Goal: Information Seeking & Learning: Learn about a topic

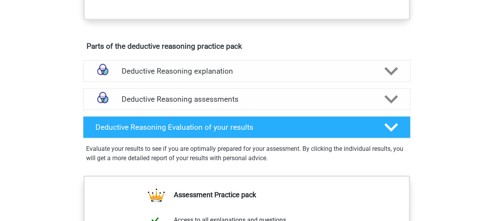
scroll to position [455, 0]
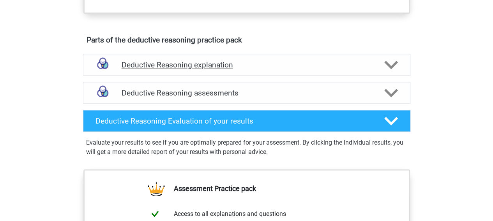
click at [386, 69] on polygon at bounding box center [391, 64] width 14 height 9
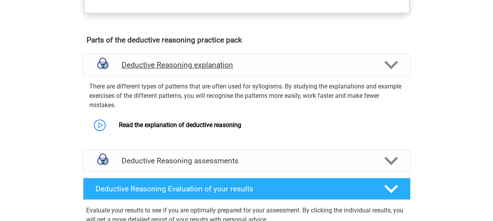
click at [386, 69] on polygon at bounding box center [391, 64] width 14 height 9
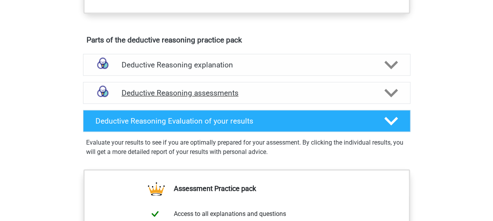
click at [396, 100] on icon at bounding box center [391, 93] width 14 height 14
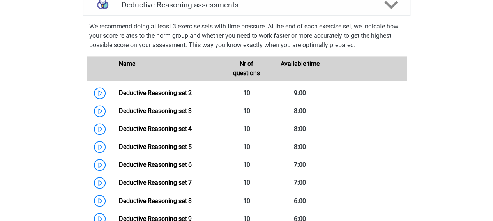
scroll to position [564, 0]
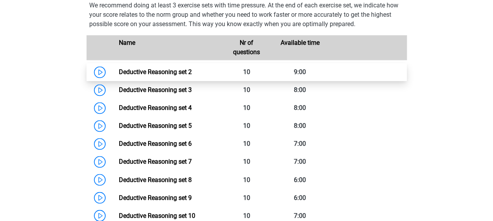
click at [119, 76] on link "Deductive Reasoning set 2" at bounding box center [155, 71] width 73 height 7
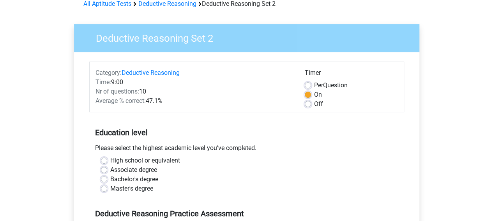
scroll to position [39, 0]
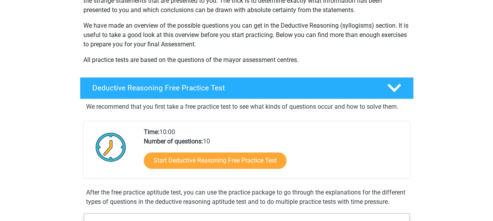
scroll to position [129, 0]
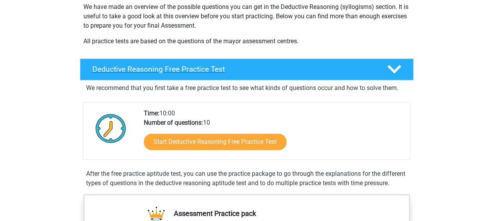
click at [394, 67] on icon at bounding box center [394, 69] width 14 height 14
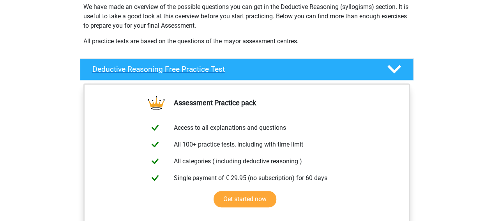
click at [394, 67] on icon at bounding box center [394, 69] width 14 height 14
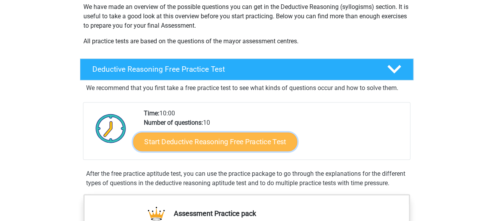
click at [252, 142] on link "Start Deductive Reasoning Free Practice Test" at bounding box center [215, 141] width 164 height 19
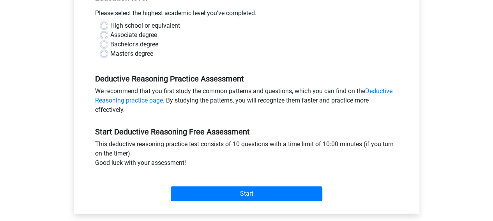
scroll to position [145, 0]
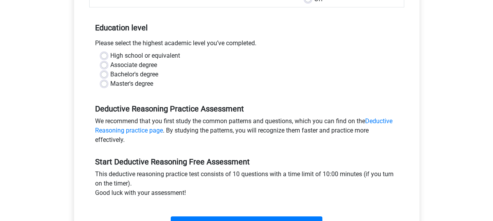
click at [110, 74] on label "Bachelor's degree" at bounding box center [134, 74] width 48 height 9
click at [106, 74] on input "Bachelor's degree" at bounding box center [104, 74] width 6 height 8
radio input "true"
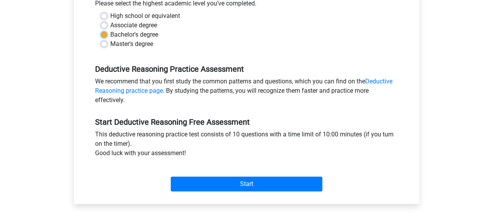
scroll to position [186, 0]
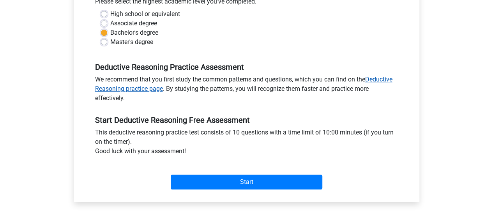
click at [385, 78] on link "Deductive Reasoning practice page" at bounding box center [243, 84] width 297 height 17
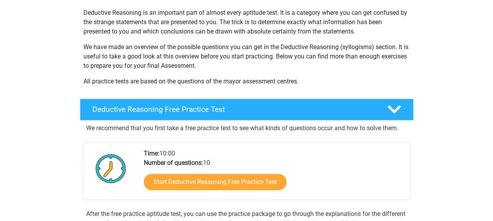
scroll to position [158, 0]
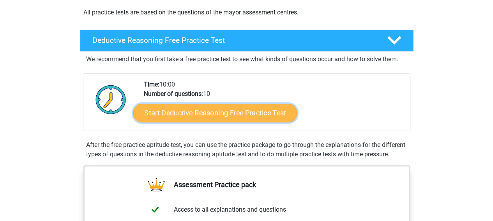
click at [279, 110] on link "Start Deductive Reasoning Free Practice Test" at bounding box center [215, 112] width 164 height 19
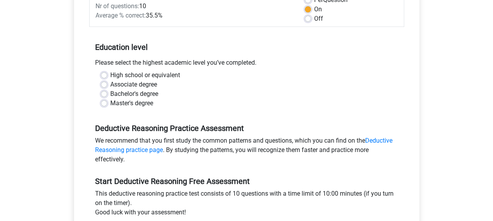
scroll to position [152, 0]
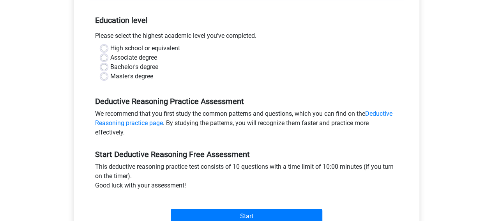
click at [110, 65] on label "Bachelor's degree" at bounding box center [134, 66] width 48 height 9
click at [104, 65] on input "Bachelor's degree" at bounding box center [104, 66] width 6 height 8
radio input "true"
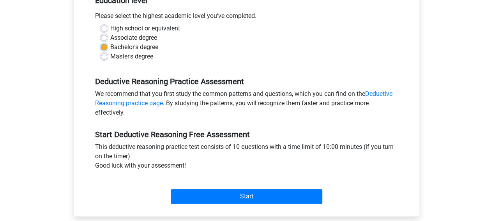
scroll to position [186, 0]
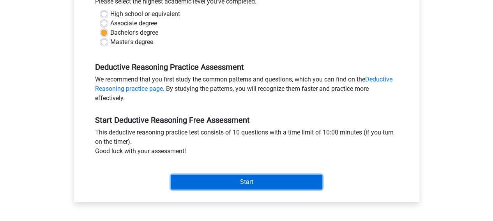
click at [256, 182] on input "Start" at bounding box center [247, 182] width 152 height 15
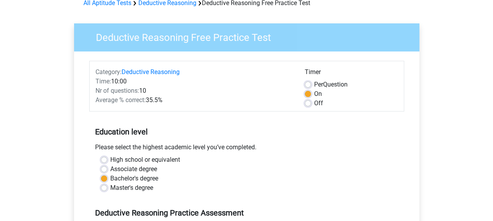
scroll to position [40, 0]
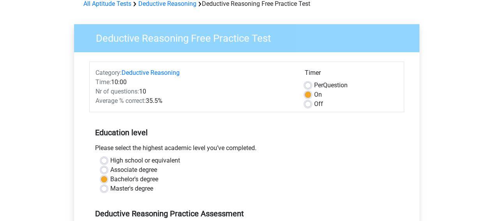
click at [314, 103] on label "Off" at bounding box center [318, 103] width 9 height 9
click at [310, 103] on input "Off" at bounding box center [308, 103] width 6 height 8
radio input "true"
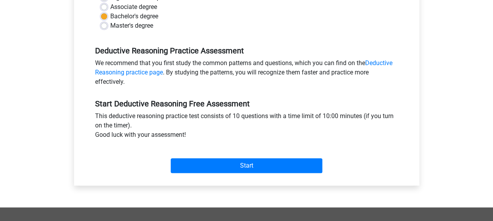
scroll to position [214, 0]
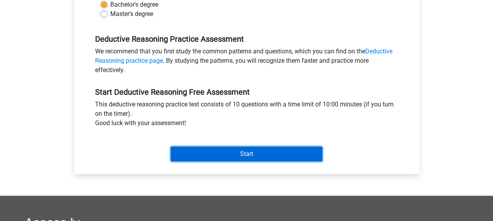
click at [281, 150] on input "Start" at bounding box center [247, 154] width 152 height 15
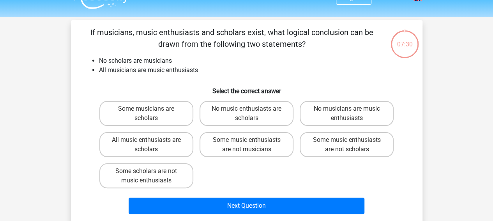
scroll to position [16, 0]
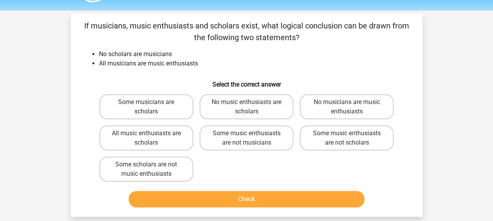
scroll to position [24, 0]
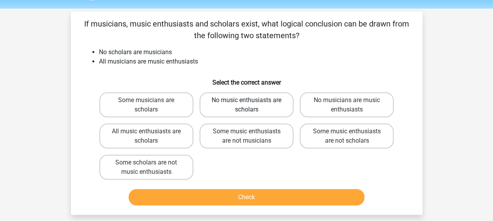
click at [240, 107] on label "No music enthusiasts are scholars" at bounding box center [247, 104] width 94 height 25
click at [246, 105] on input "No music enthusiasts are scholars" at bounding box center [248, 102] width 5 height 5
radio input "true"
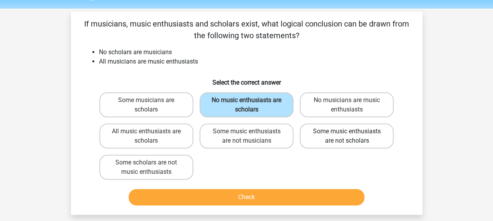
click at [321, 134] on label "Some music enthusiasts are not scholars" at bounding box center [347, 136] width 94 height 25
click at [347, 134] on input "Some music enthusiasts are not scholars" at bounding box center [349, 133] width 5 height 5
radio input "true"
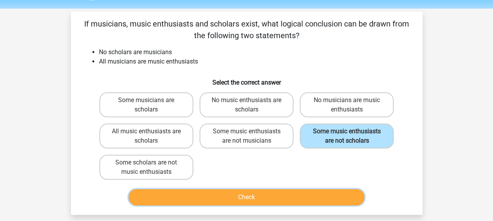
click at [268, 196] on button "Check" at bounding box center [247, 197] width 236 height 16
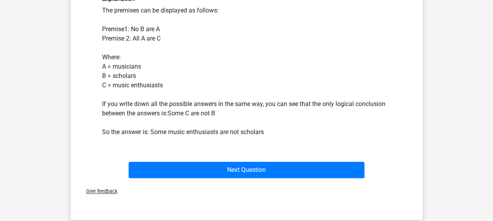
scroll to position [238, 0]
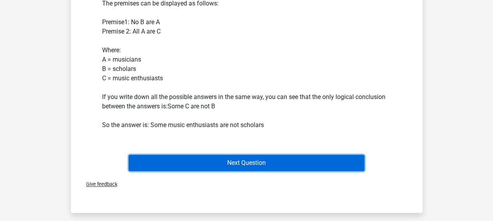
click at [287, 156] on button "Next Question" at bounding box center [247, 163] width 236 height 16
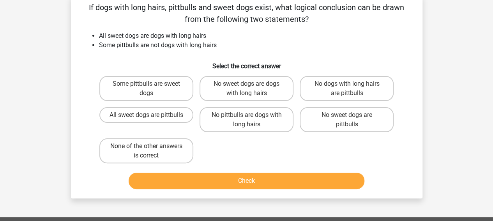
scroll to position [36, 0]
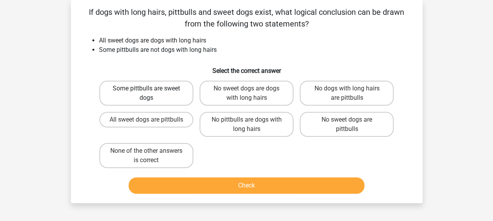
click at [124, 87] on label "Some pittbulls are sweet dogs" at bounding box center [146, 93] width 94 height 25
click at [146, 88] on input "Some pittbulls are sweet dogs" at bounding box center [148, 90] width 5 height 5
radio input "true"
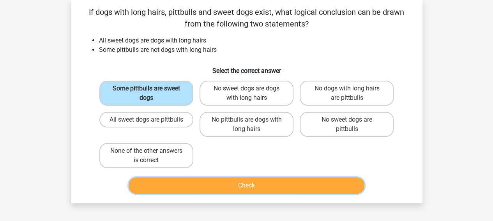
click at [198, 183] on button "Check" at bounding box center [247, 185] width 236 height 16
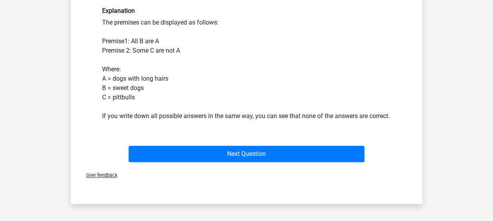
scroll to position [219, 0]
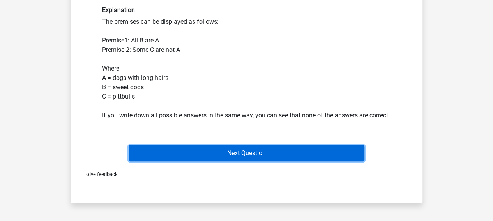
click at [239, 161] on button "Next Question" at bounding box center [247, 153] width 236 height 16
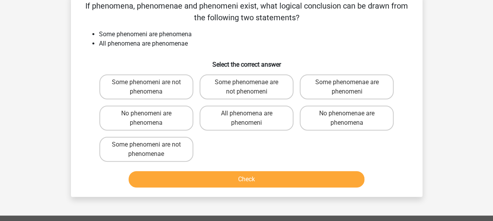
scroll to position [36, 0]
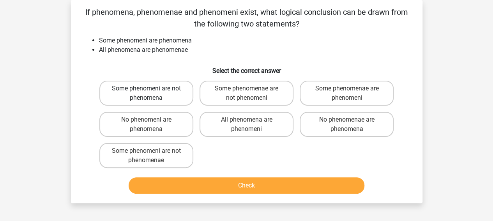
click at [170, 94] on label "Some phenomeni are not phenomena" at bounding box center [146, 93] width 94 height 25
click at [151, 94] on input "Some phenomeni are not phenomena" at bounding box center [148, 90] width 5 height 5
radio input "true"
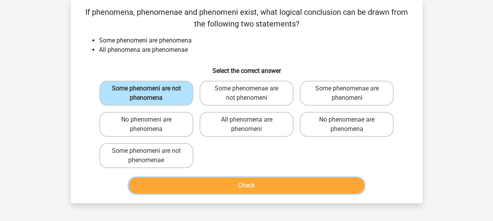
click at [230, 183] on button "Check" at bounding box center [247, 185] width 236 height 16
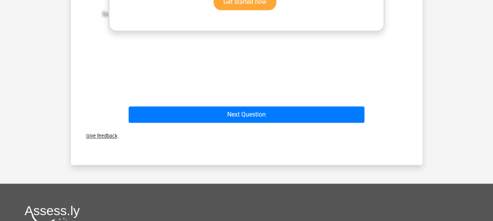
scroll to position [361, 0]
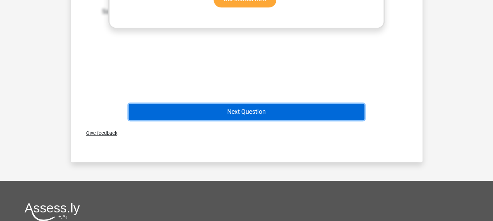
click at [322, 110] on button "Next Question" at bounding box center [247, 112] width 236 height 16
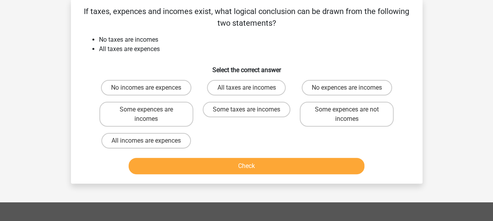
scroll to position [36, 0]
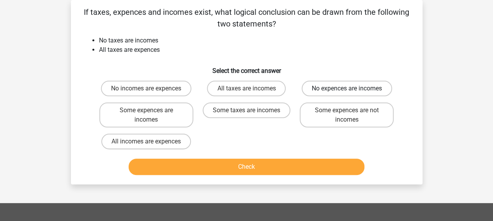
click at [362, 87] on label "No expences are incomes" at bounding box center [347, 89] width 90 height 16
click at [352, 88] on input "No expences are incomes" at bounding box center [349, 90] width 5 height 5
radio input "true"
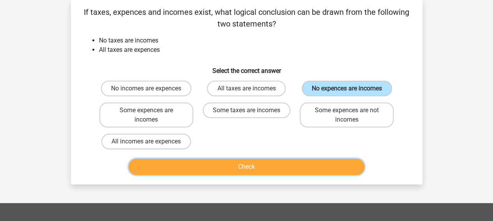
click at [293, 167] on button "Check" at bounding box center [247, 167] width 236 height 16
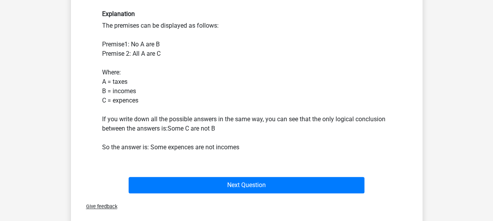
scroll to position [209, 0]
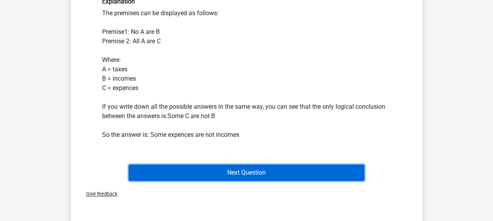
click at [307, 169] on button "Next Question" at bounding box center [247, 172] width 236 height 16
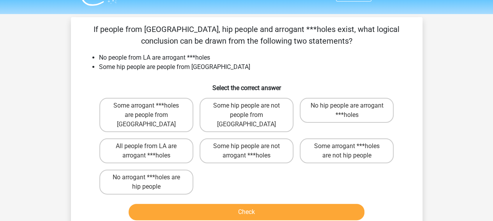
scroll to position [25, 0]
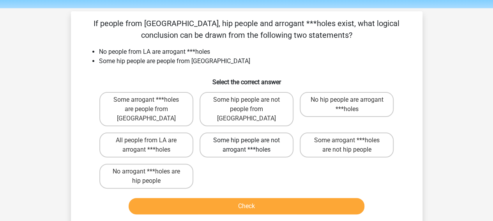
click at [263, 133] on label "Some hip people are not arrogant ***holes" at bounding box center [247, 145] width 94 height 25
click at [251, 140] on input "Some hip people are not arrogant ***holes" at bounding box center [248, 142] width 5 height 5
radio input "true"
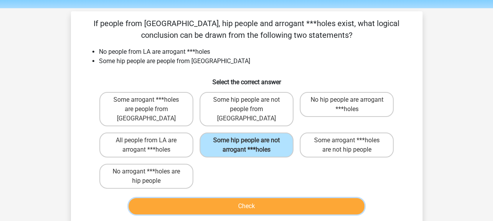
click at [278, 198] on button "Check" at bounding box center [247, 206] width 236 height 16
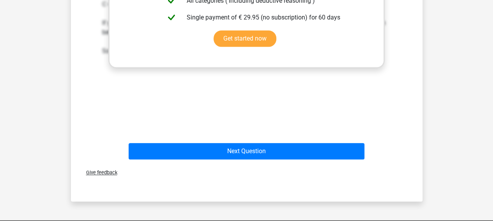
scroll to position [347, 0]
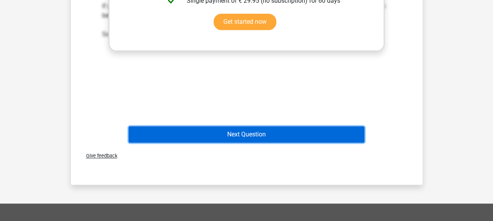
click at [313, 126] on button "Next Question" at bounding box center [247, 134] width 236 height 16
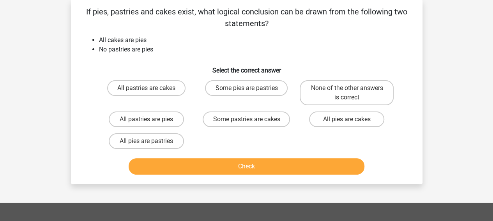
scroll to position [36, 0]
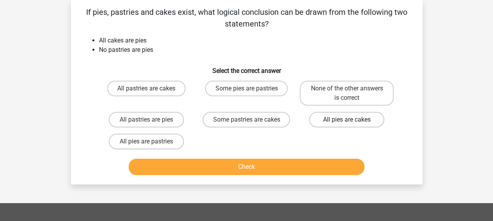
click at [349, 118] on label "All pies are cakes" at bounding box center [346, 120] width 75 height 16
click at [349, 120] on input "All pies are cakes" at bounding box center [349, 122] width 5 height 5
radio input "true"
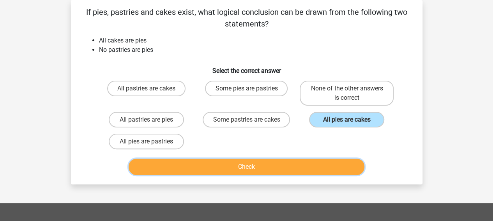
click at [293, 162] on button "Check" at bounding box center [247, 167] width 236 height 16
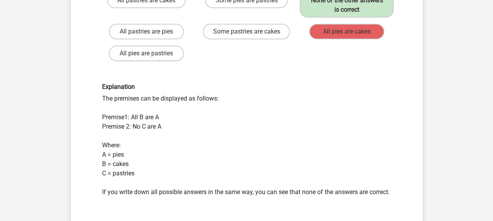
scroll to position [192, 0]
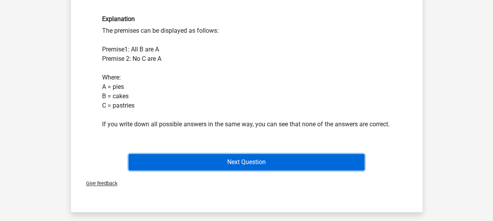
click at [297, 170] on button "Next Question" at bounding box center [247, 162] width 236 height 16
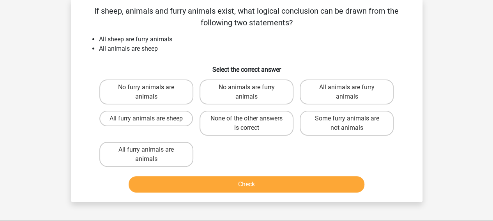
scroll to position [36, 0]
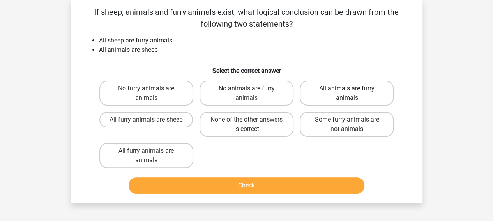
click at [364, 89] on label "All animals are furry animals" at bounding box center [347, 93] width 94 height 25
click at [352, 89] on input "All animals are furry animals" at bounding box center [349, 90] width 5 height 5
radio input "true"
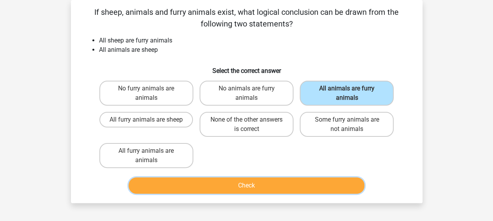
click at [319, 188] on button "Check" at bounding box center [247, 185] width 236 height 16
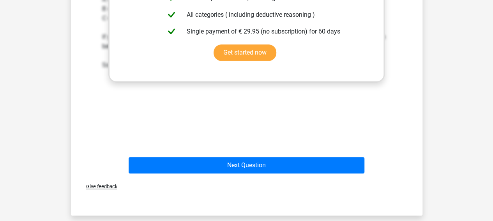
scroll to position [309, 0]
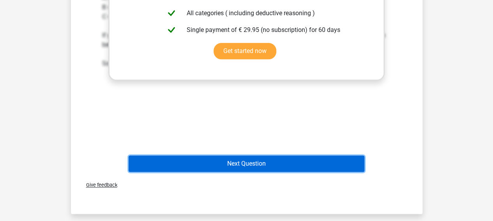
click at [277, 162] on button "Next Question" at bounding box center [247, 164] width 236 height 16
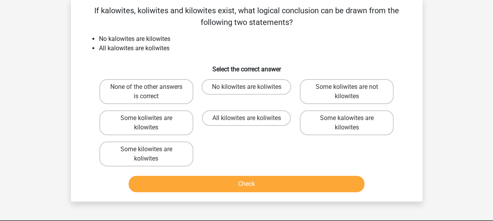
scroll to position [36, 0]
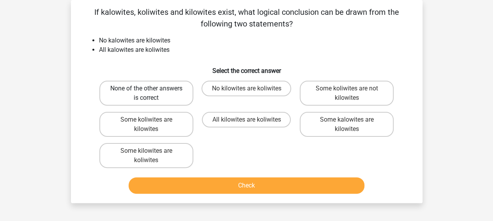
click at [183, 95] on label "None of the other answers is correct" at bounding box center [146, 93] width 94 height 25
click at [151, 94] on input "None of the other answers is correct" at bounding box center [148, 90] width 5 height 5
radio input "true"
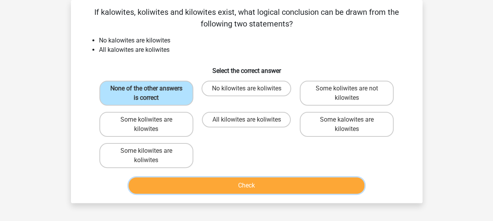
click at [217, 184] on button "Check" at bounding box center [247, 185] width 236 height 16
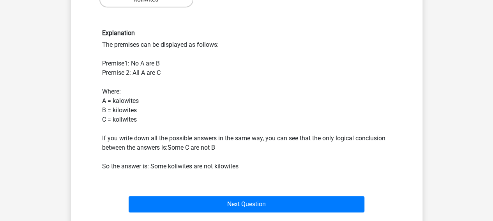
scroll to position [198, 0]
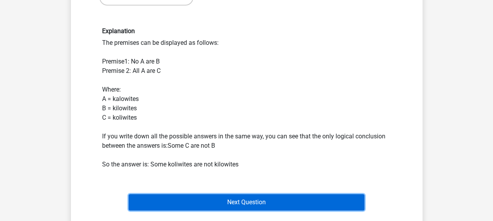
click at [287, 201] on button "Next Question" at bounding box center [247, 202] width 236 height 16
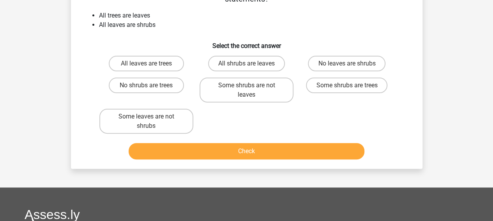
scroll to position [36, 0]
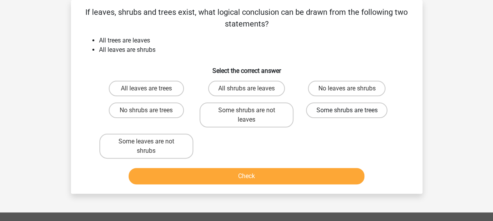
click at [347, 110] on label "Some shrubs are trees" at bounding box center [346, 111] width 81 height 16
click at [347, 110] on input "Some shrubs are trees" at bounding box center [349, 112] width 5 height 5
radio input "true"
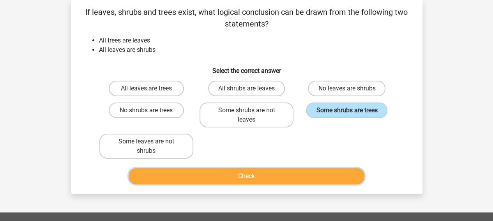
click at [286, 175] on button "Check" at bounding box center [247, 176] width 236 height 16
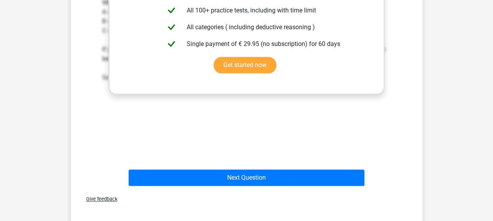
scroll to position [308, 0]
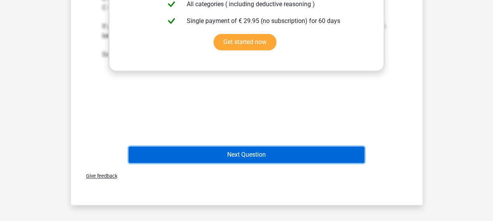
click at [292, 151] on button "Next Question" at bounding box center [247, 155] width 236 height 16
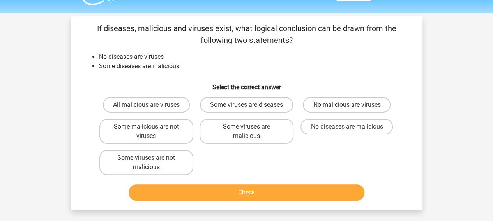
scroll to position [22, 0]
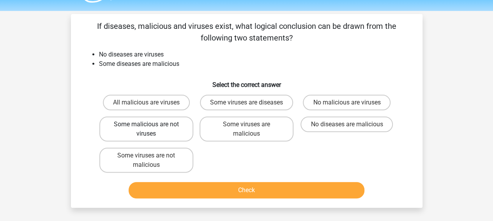
click at [164, 141] on label "Some malicious are not viruses" at bounding box center [146, 129] width 94 height 25
click at [151, 129] on input "Some malicious are not viruses" at bounding box center [148, 126] width 5 height 5
radio input "true"
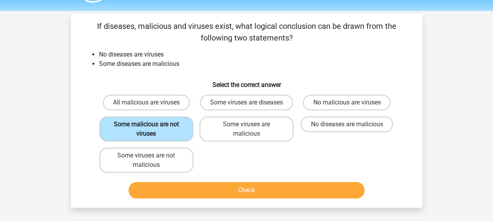
click at [171, 141] on label "Some malicious are not viruses" at bounding box center [146, 129] width 94 height 25
click at [151, 129] on input "Some malicious are not viruses" at bounding box center [148, 126] width 5 height 5
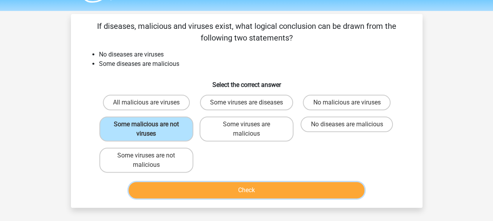
click at [215, 198] on button "Check" at bounding box center [247, 190] width 236 height 16
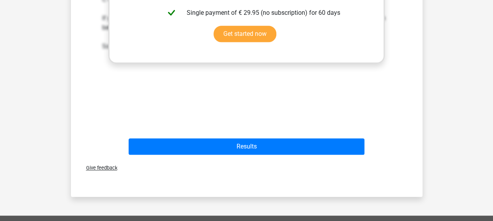
scroll to position [372, 0]
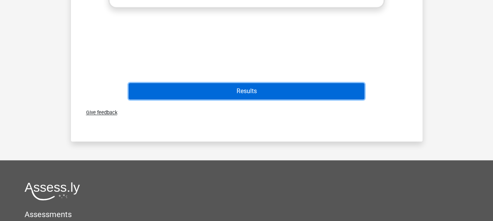
click at [238, 97] on button "Results" at bounding box center [247, 91] width 236 height 16
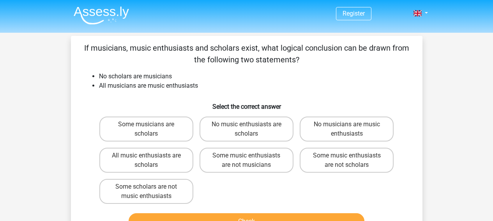
scroll to position [242, 0]
